Goal: Task Accomplishment & Management: Manage account settings

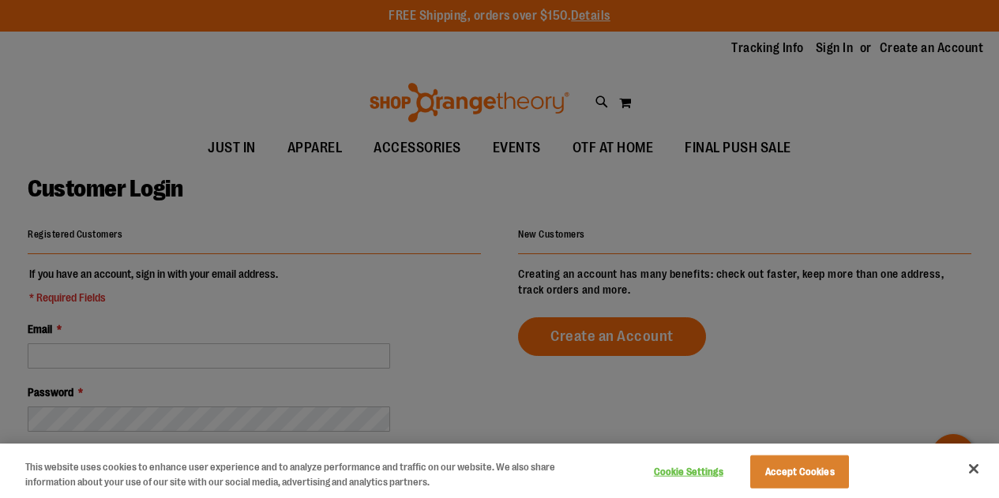
click at [219, 370] on div at bounding box center [499, 249] width 999 height 498
click at [208, 356] on div at bounding box center [499, 249] width 999 height 498
drag, startPoint x: 219, startPoint y: 356, endPoint x: 1009, endPoint y: 535, distance: 810.5
click at [998, 497] on html "Skip to Content The store will not work correctly when cookies are disabled. FR…" at bounding box center [499, 249] width 999 height 498
click at [973, 470] on button "Close" at bounding box center [973, 469] width 35 height 35
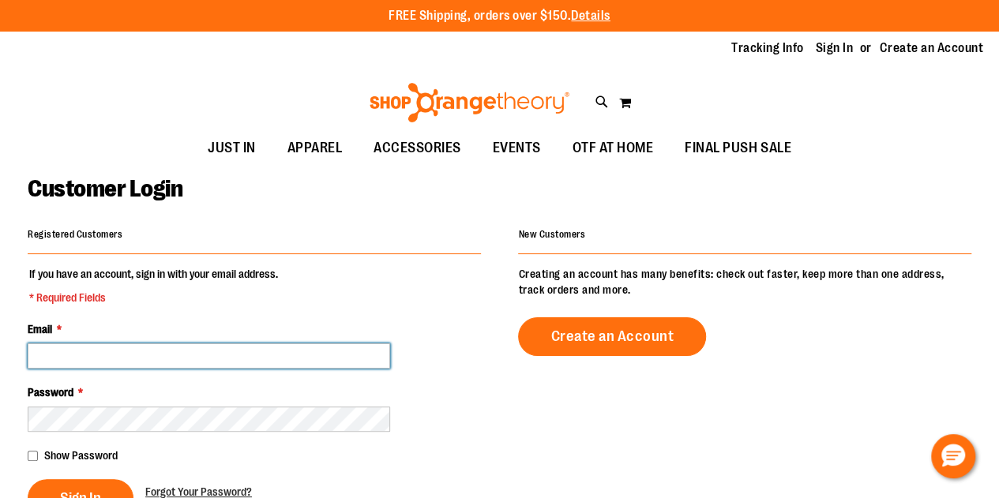
click at [242, 357] on input "Email *" at bounding box center [209, 355] width 362 height 25
type input "**********"
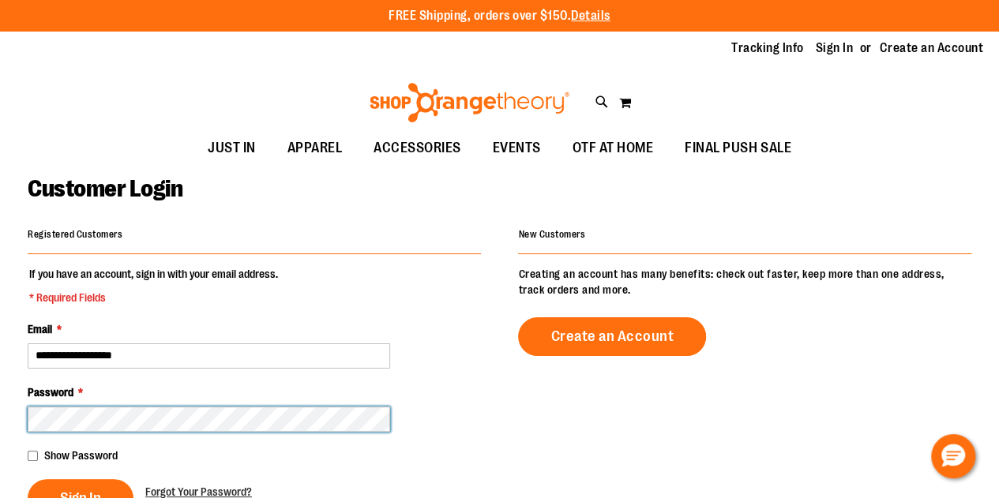
click at [28, 479] on button "Sign In" at bounding box center [81, 498] width 106 height 39
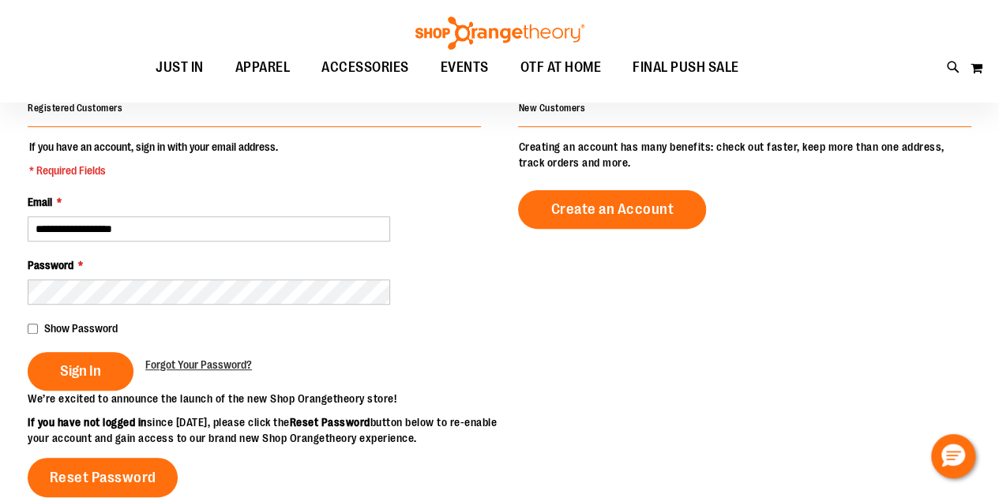
scroll to position [184, 0]
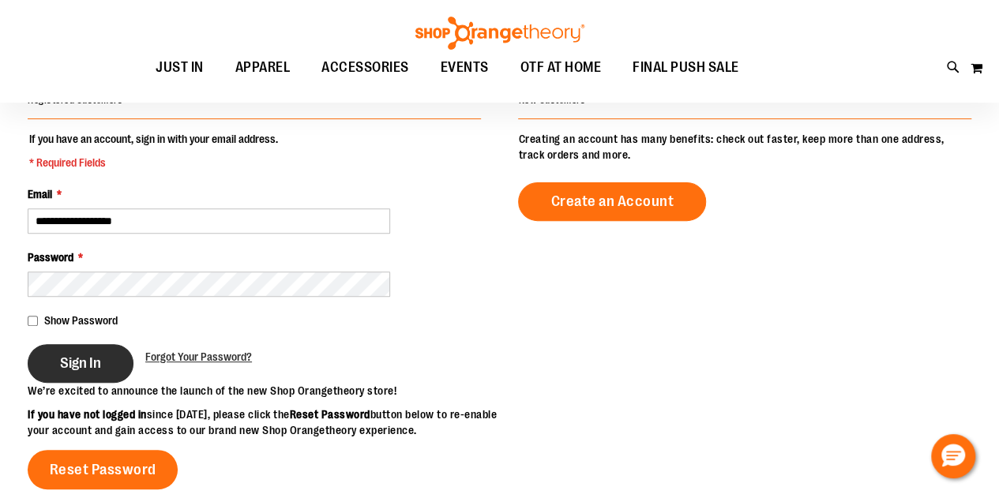
click at [78, 355] on span "Sign In" at bounding box center [80, 363] width 41 height 17
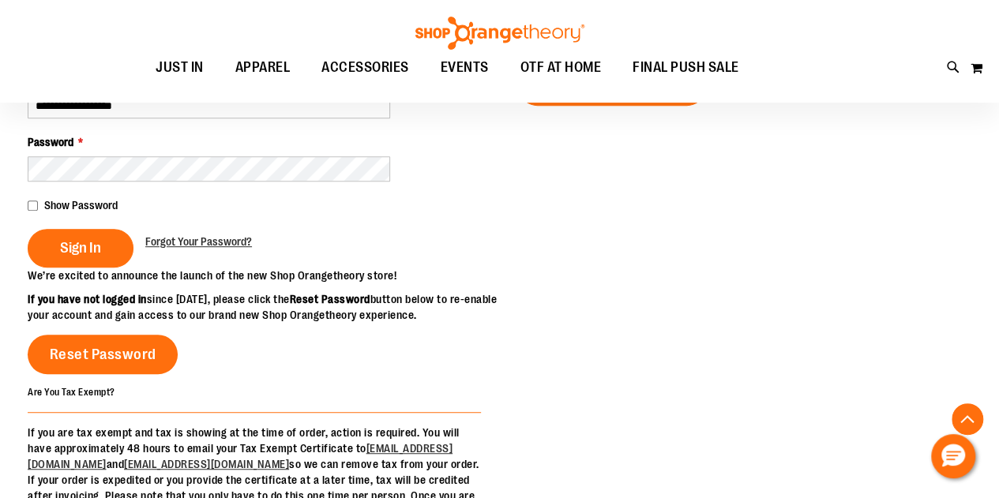
scroll to position [216, 0]
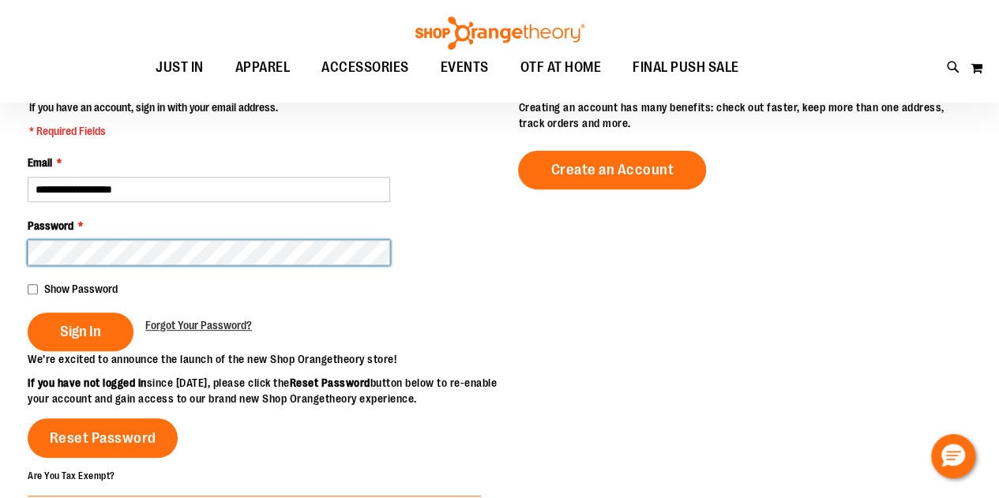
click at [28, 313] on button "Sign In" at bounding box center [81, 332] width 106 height 39
